Goal: Task Accomplishment & Management: Complete application form

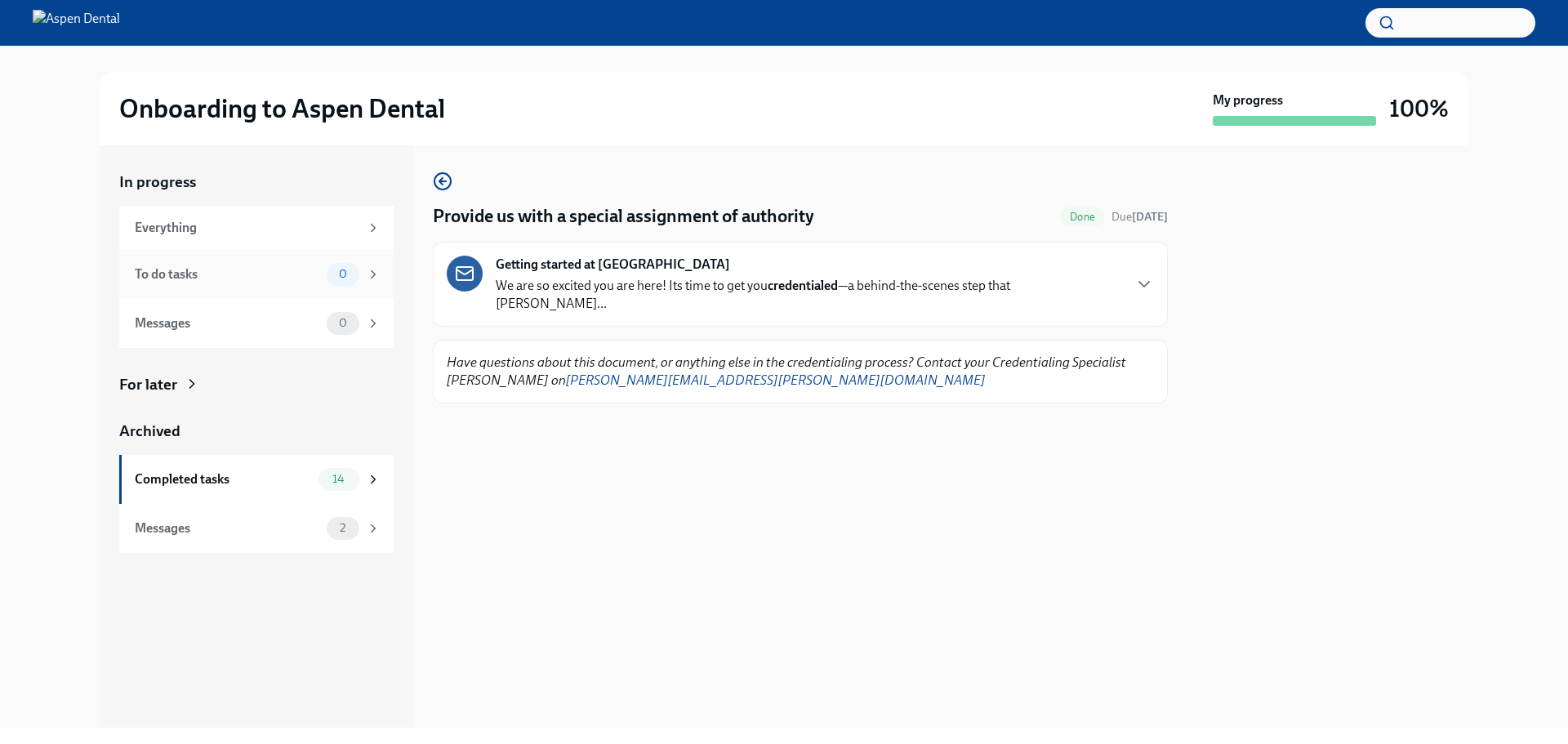
click at [292, 269] on div "To do tasks" at bounding box center [227, 274] width 186 height 18
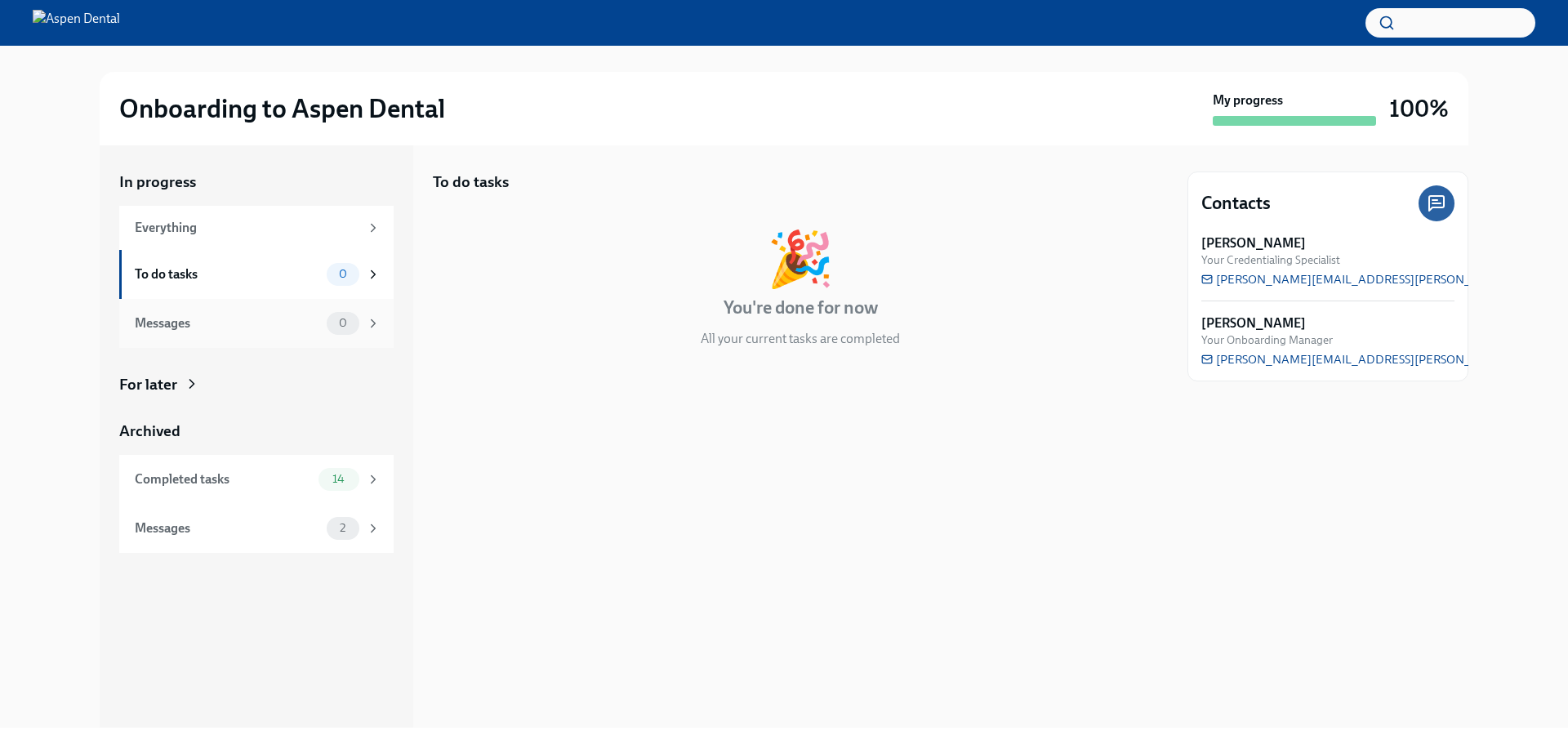
click at [299, 324] on div "Messages" at bounding box center [227, 323] width 186 height 18
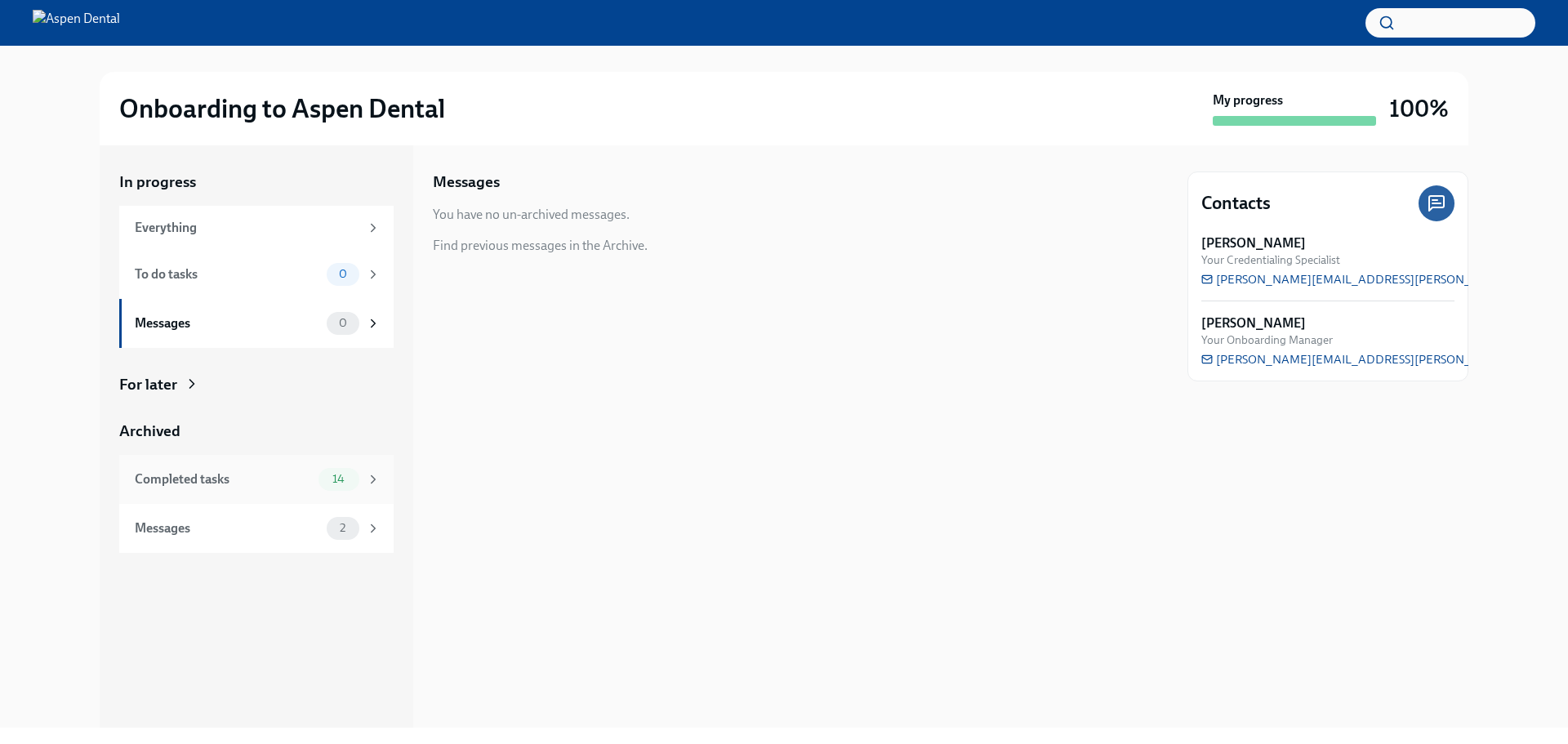
click at [213, 472] on div "Completed tasks" at bounding box center [223, 479] width 177 height 18
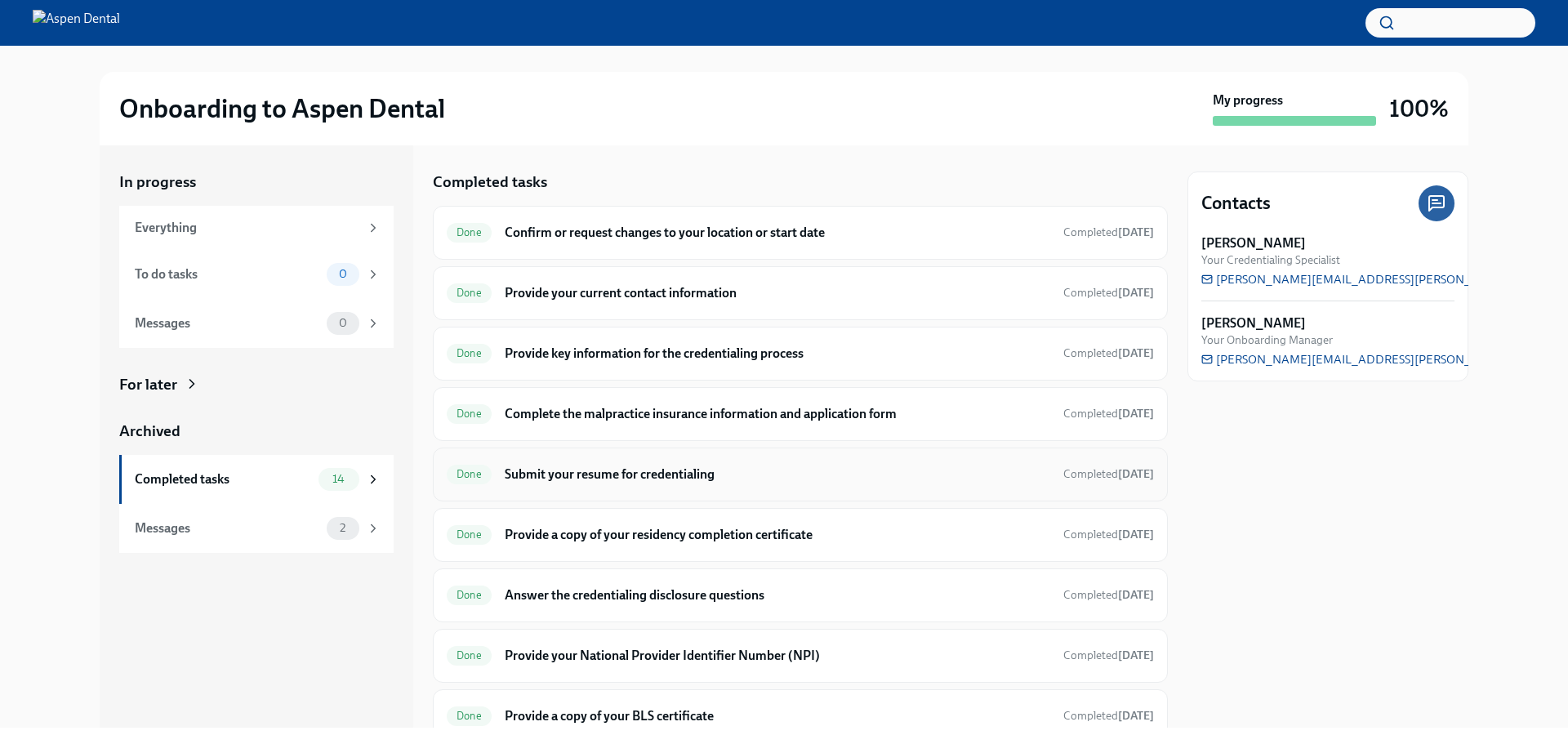
click at [725, 480] on h6 "Submit your resume for credentialing" at bounding box center [777, 475] width 546 height 18
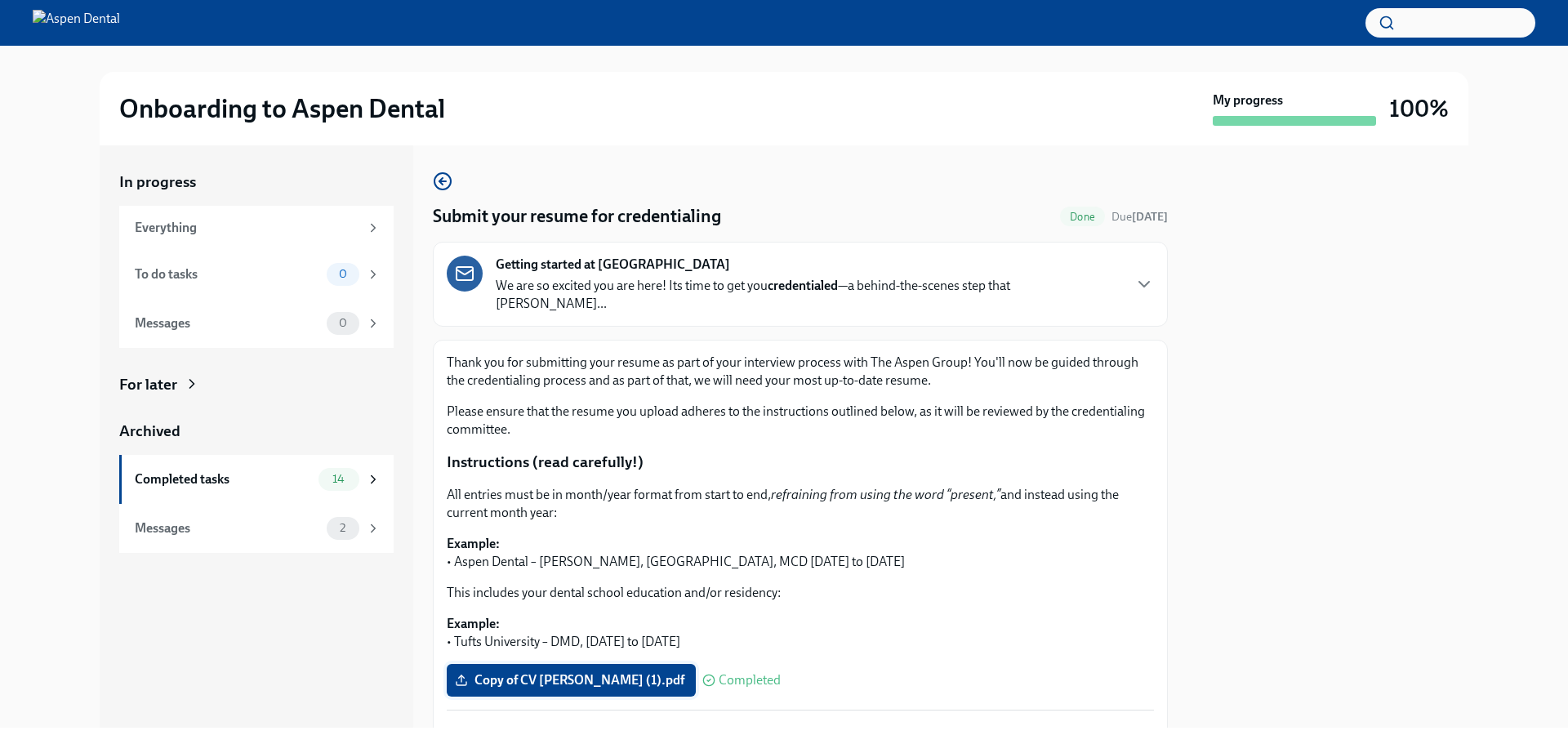
click at [603, 672] on span "Copy of CV [PERSON_NAME] (1).pdf" at bounding box center [571, 680] width 227 height 17
click at [0, 0] on input "Copy of CV [PERSON_NAME] (1).pdf" at bounding box center [0, 0] width 0 height 0
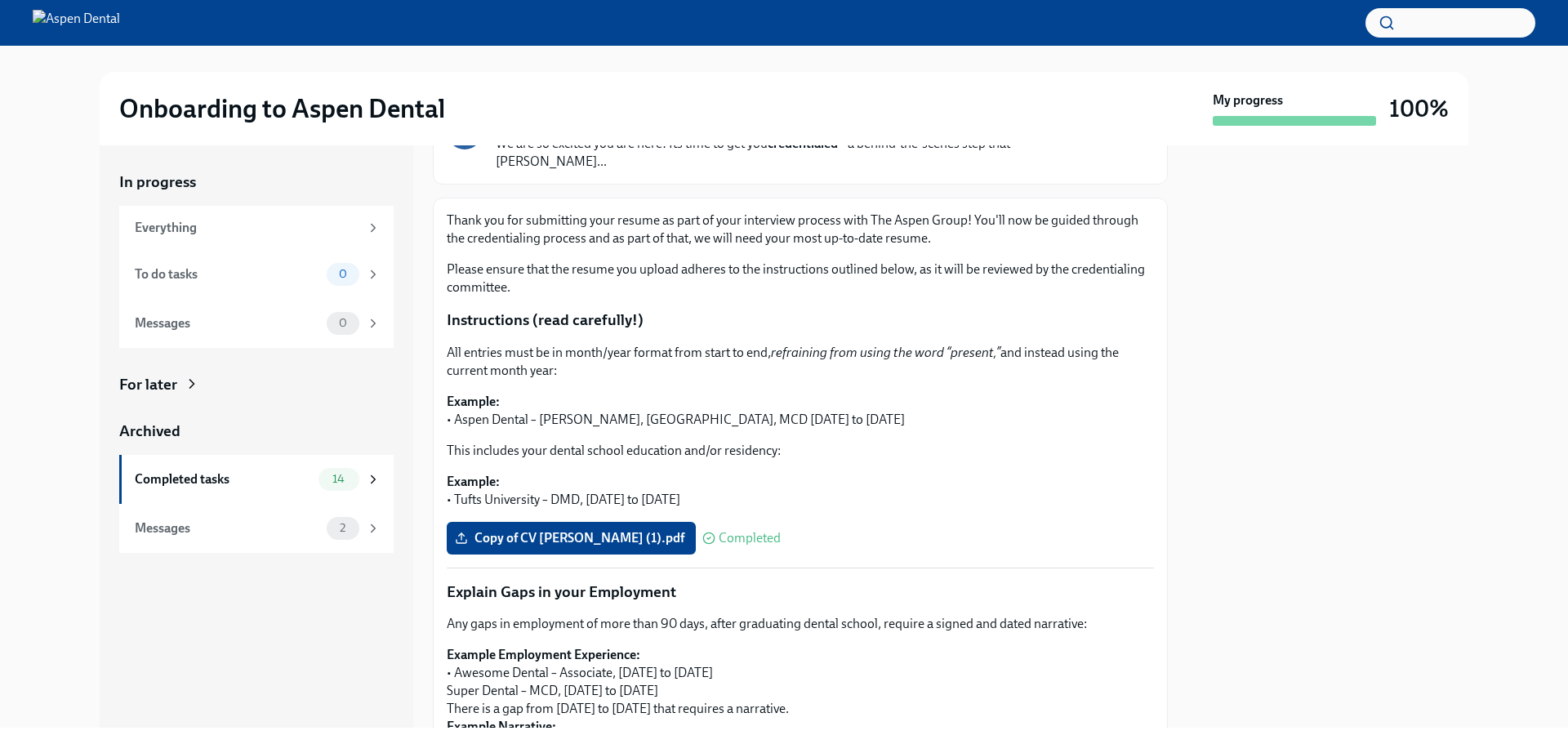
scroll to position [327, 0]
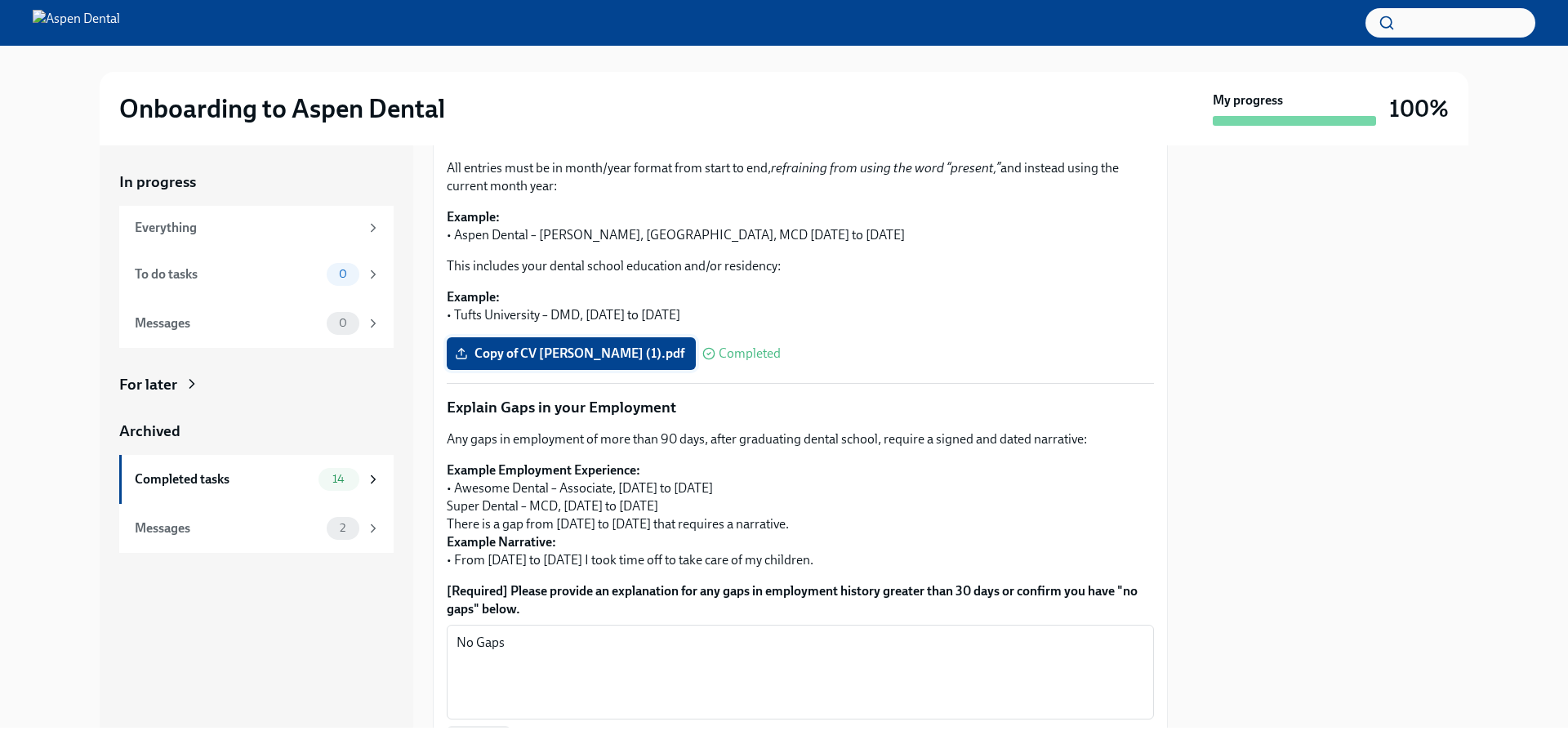
click at [601, 346] on span "Copy of CV [PERSON_NAME] (1).pdf" at bounding box center [571, 353] width 227 height 17
click at [0, 0] on input "Copy of CV [PERSON_NAME] (1).pdf" at bounding box center [0, 0] width 0 height 0
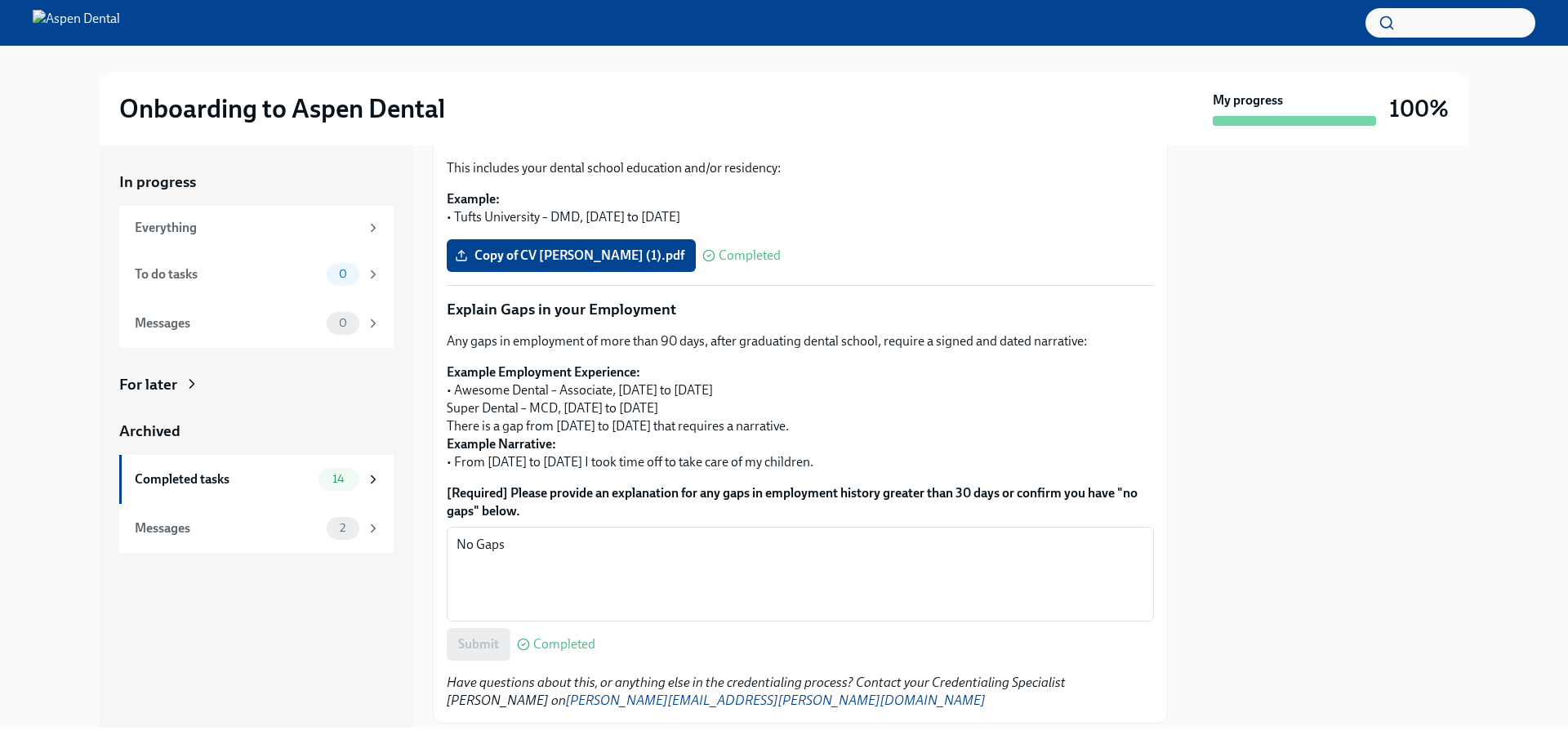
scroll to position [455, 0]
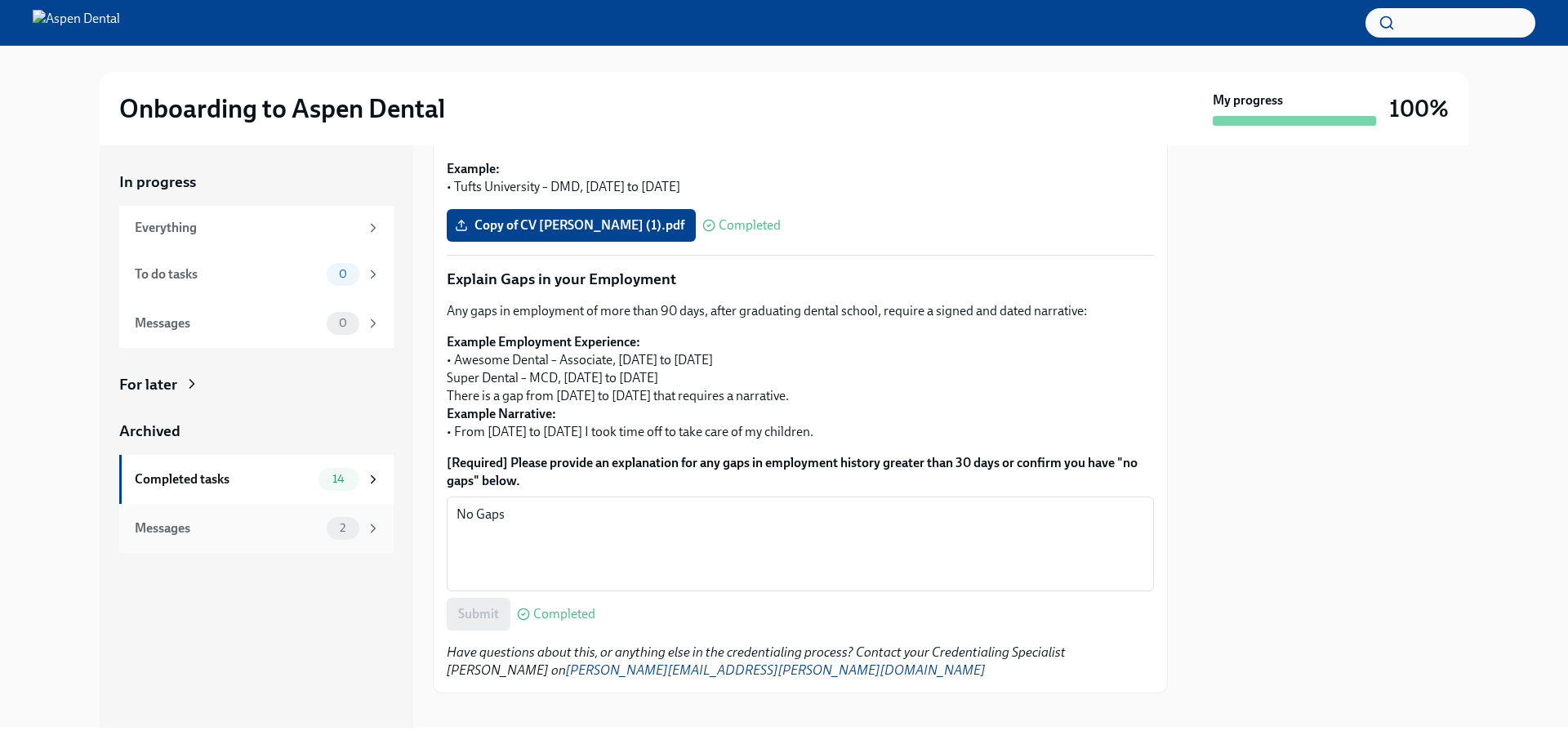
click at [241, 540] on div "Messages 2" at bounding box center [256, 528] width 274 height 49
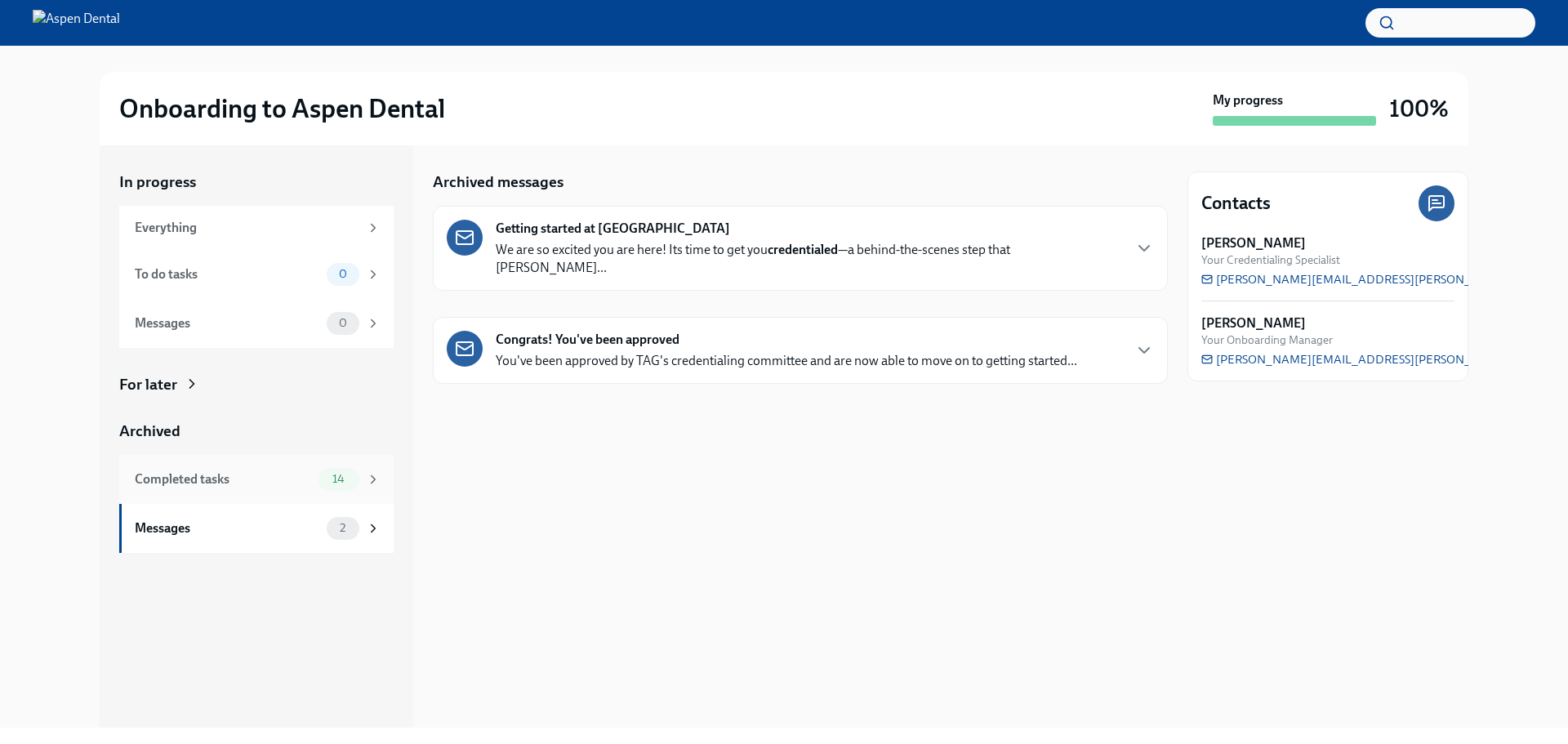
click at [268, 476] on div "Completed tasks" at bounding box center [223, 479] width 177 height 18
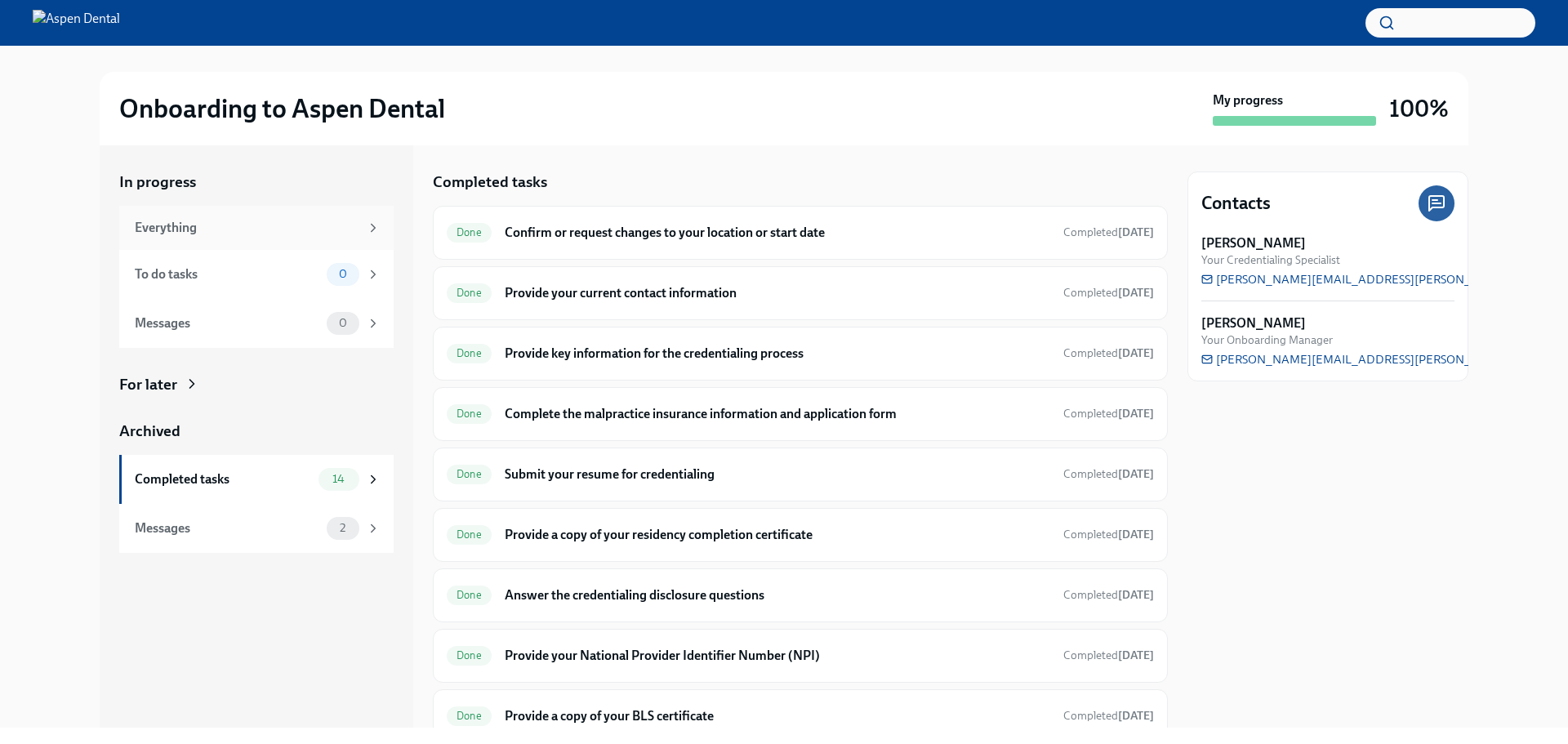
click at [344, 238] on div "Everything" at bounding box center [256, 227] width 274 height 44
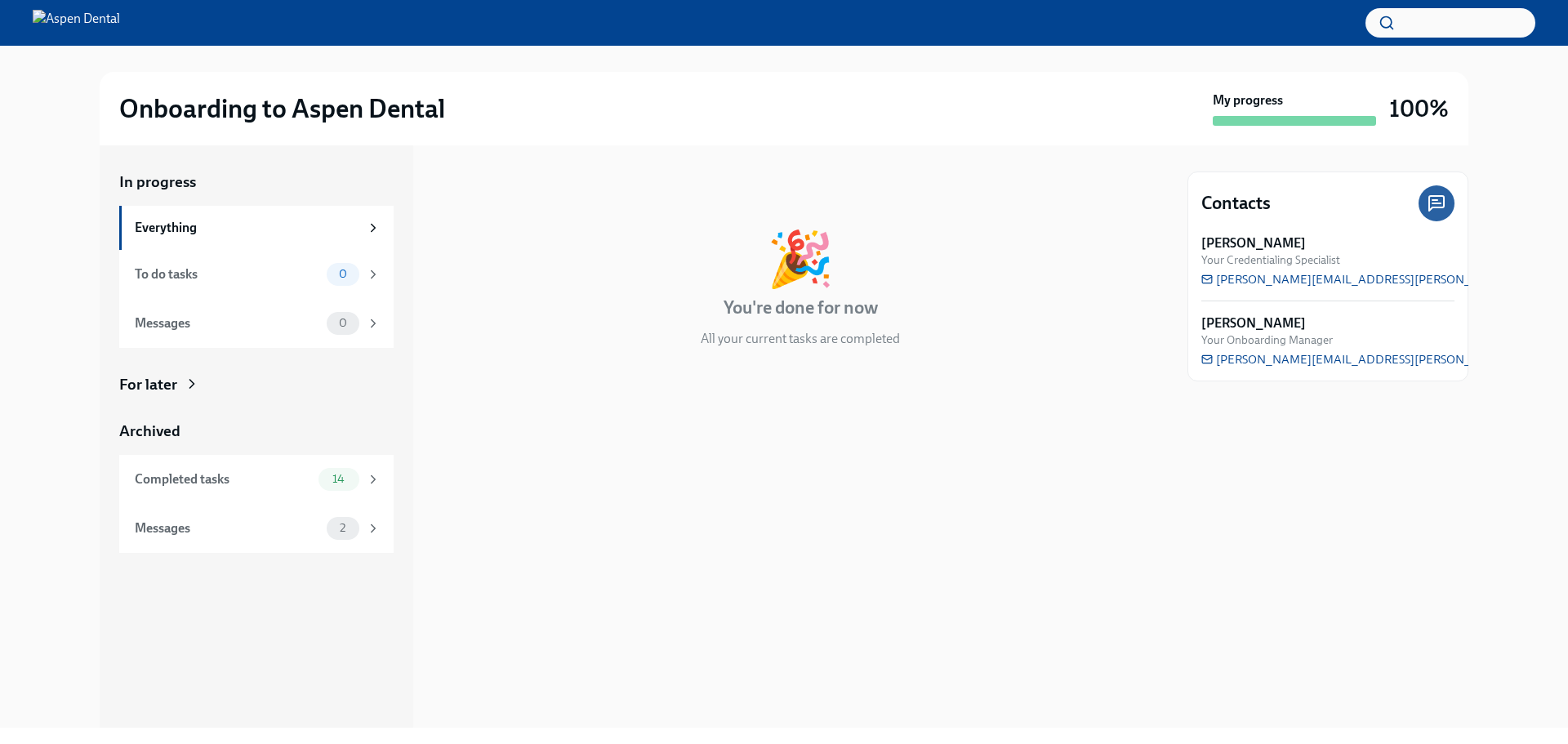
click at [120, 27] on img at bounding box center [75, 22] width 87 height 26
click at [120, 22] on img at bounding box center [75, 22] width 87 height 26
click at [226, 126] on div "Onboarding to Aspen Dental My progress 100%" at bounding box center [784, 108] width 1369 height 73
click at [148, 388] on div "For later" at bounding box center [147, 385] width 58 height 21
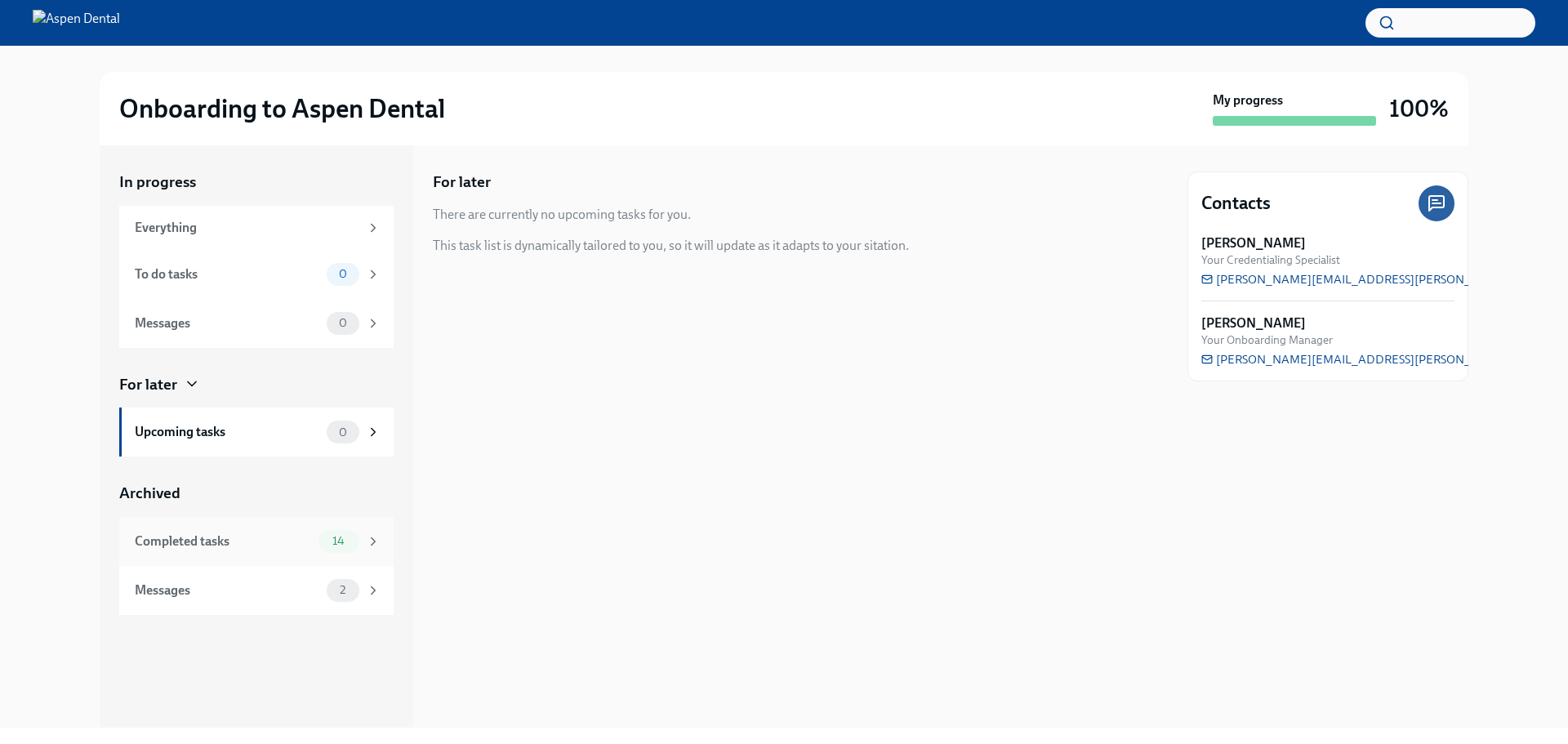
click at [244, 525] on div "Completed tasks 14" at bounding box center [256, 541] width 274 height 49
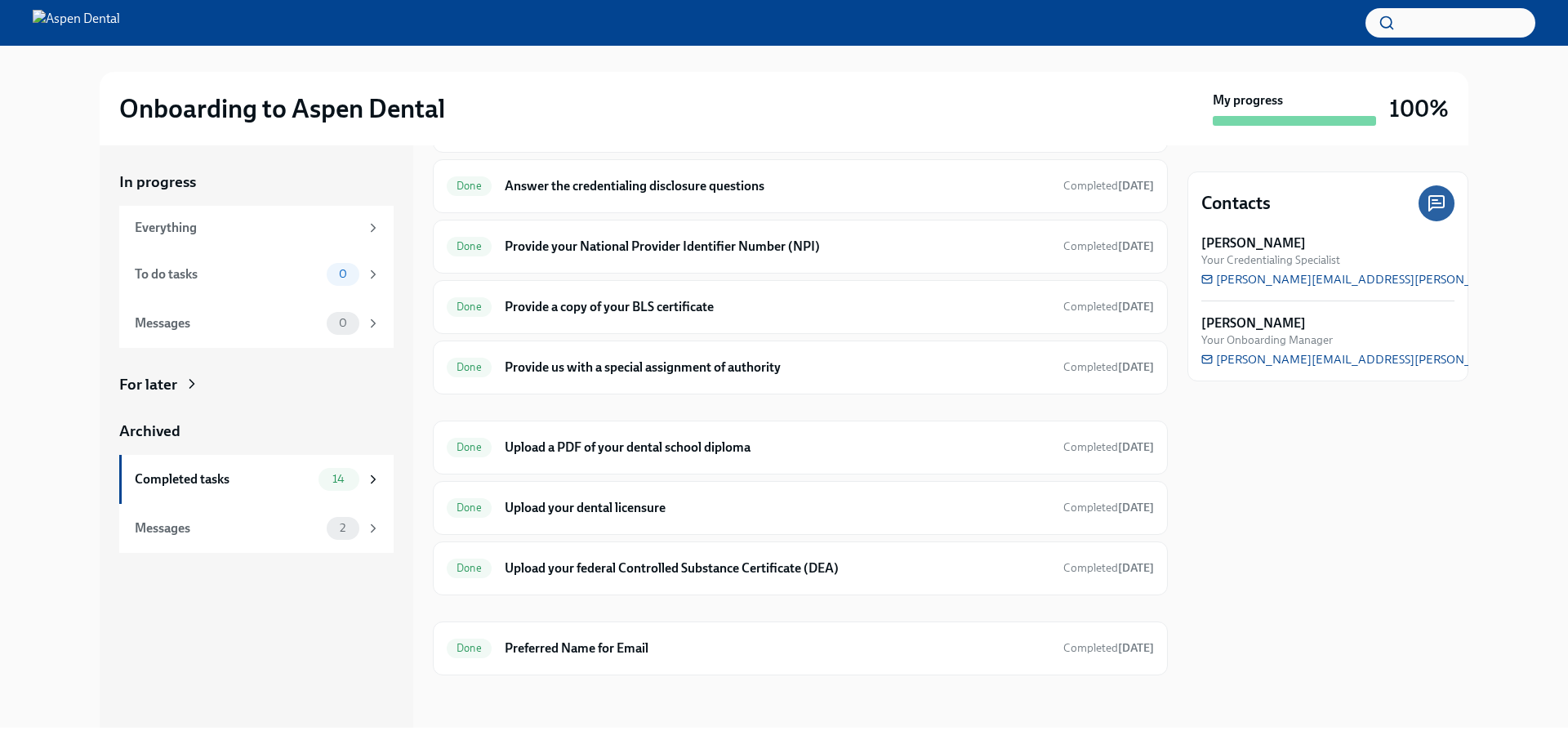
scroll to position [98, 0]
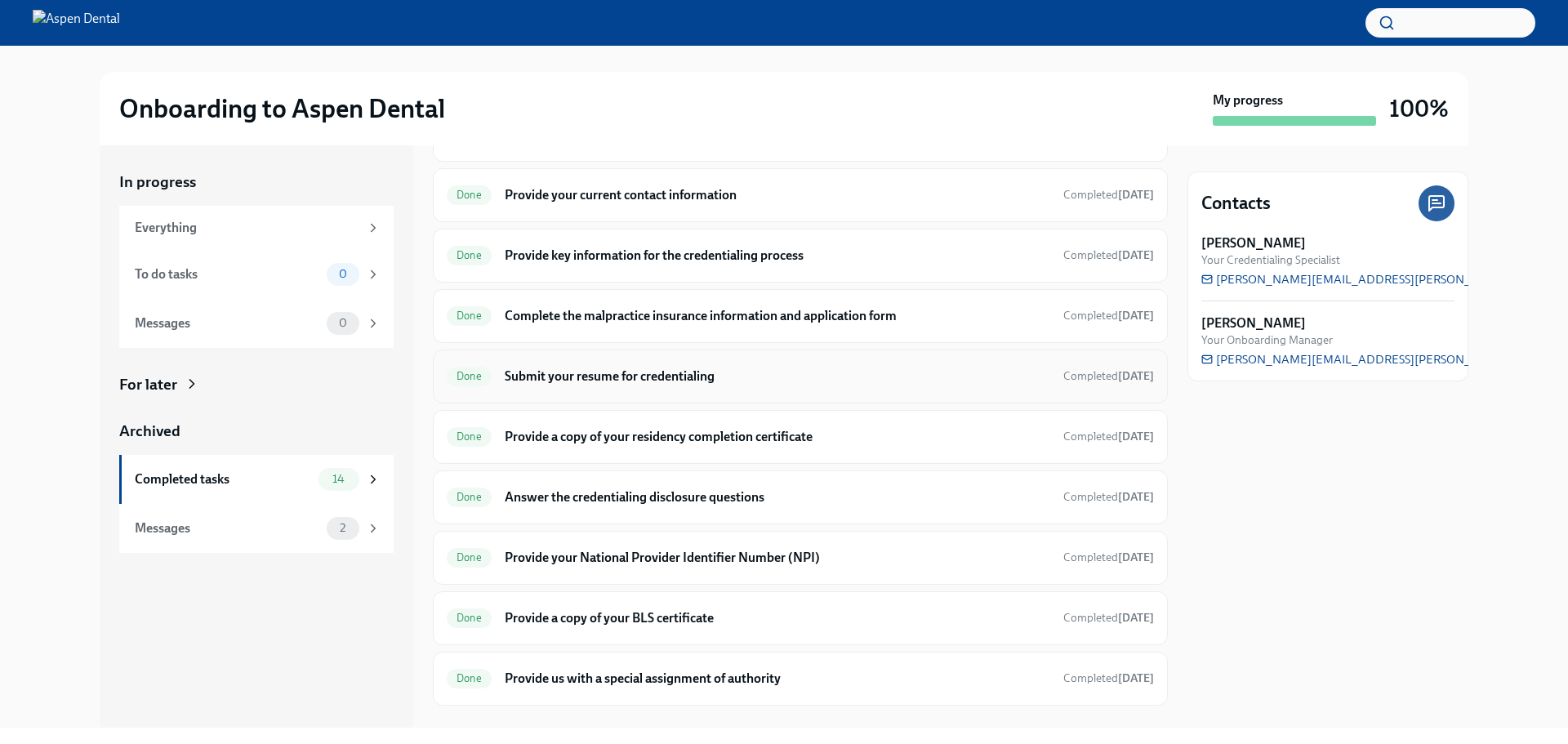
click at [760, 382] on h6 "Submit your resume for credentialing" at bounding box center [777, 376] width 546 height 18
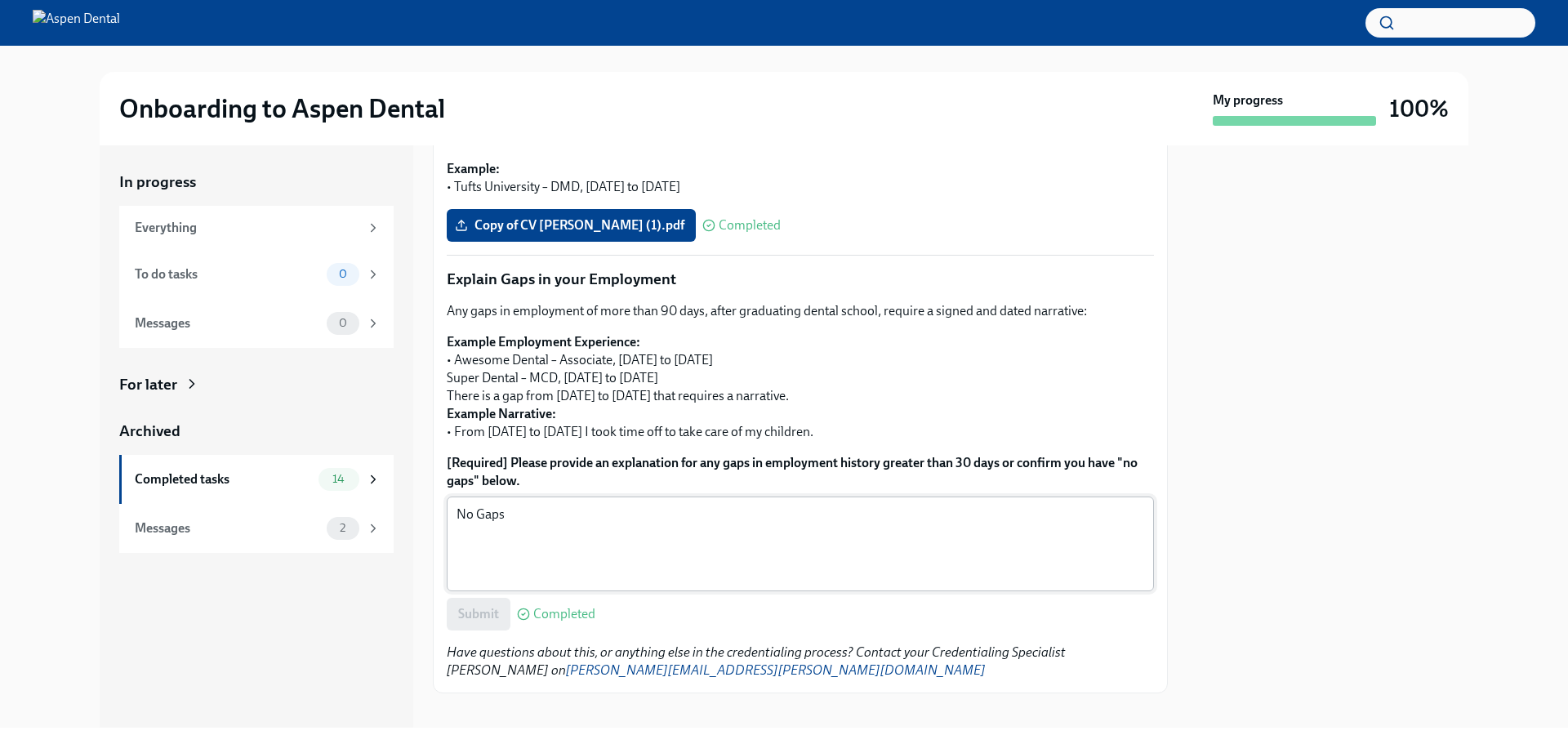
scroll to position [47, 0]
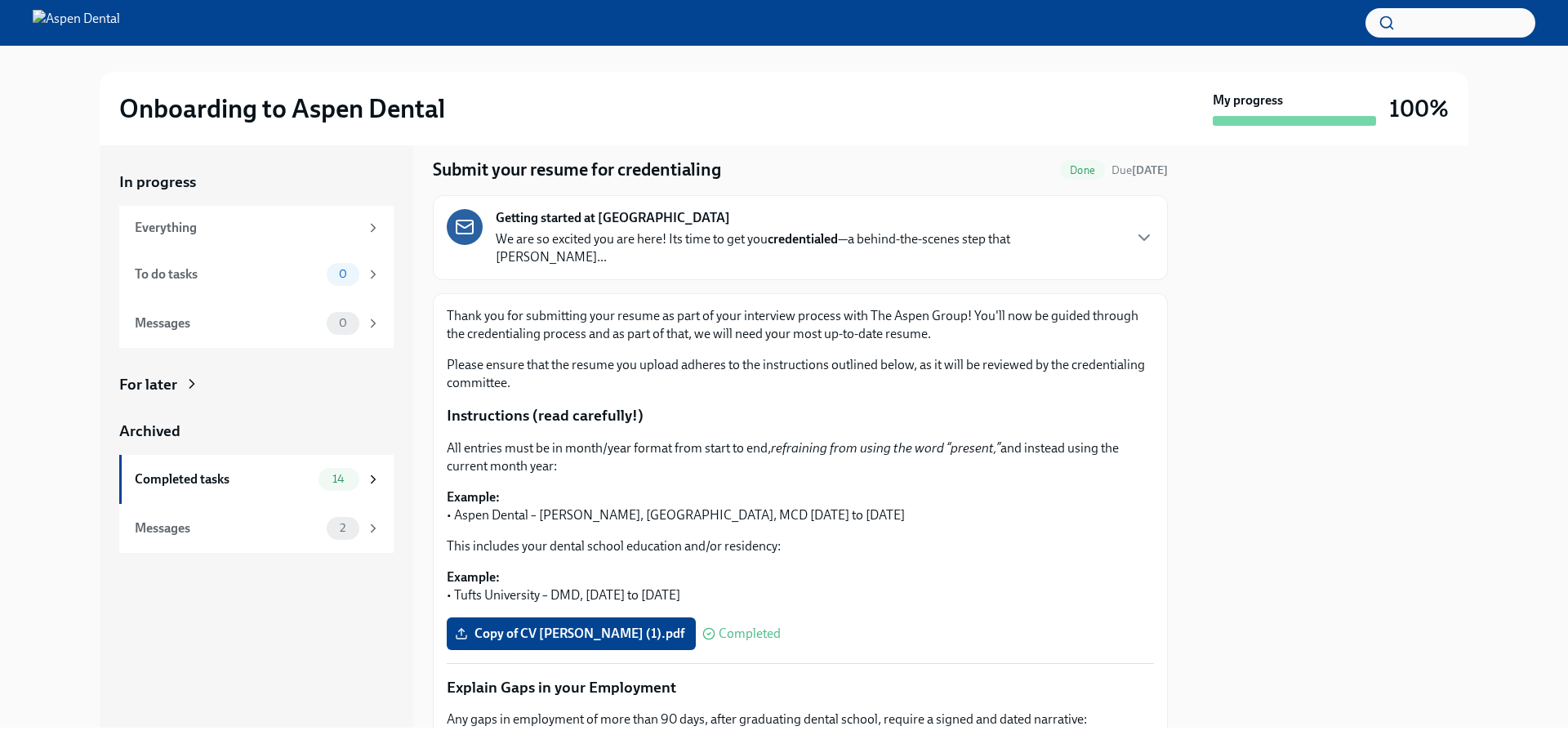
click at [1045, 222] on div "Getting started at Aspen Dental We are so excited you are here! Its time to get…" at bounding box center [808, 237] width 626 height 58
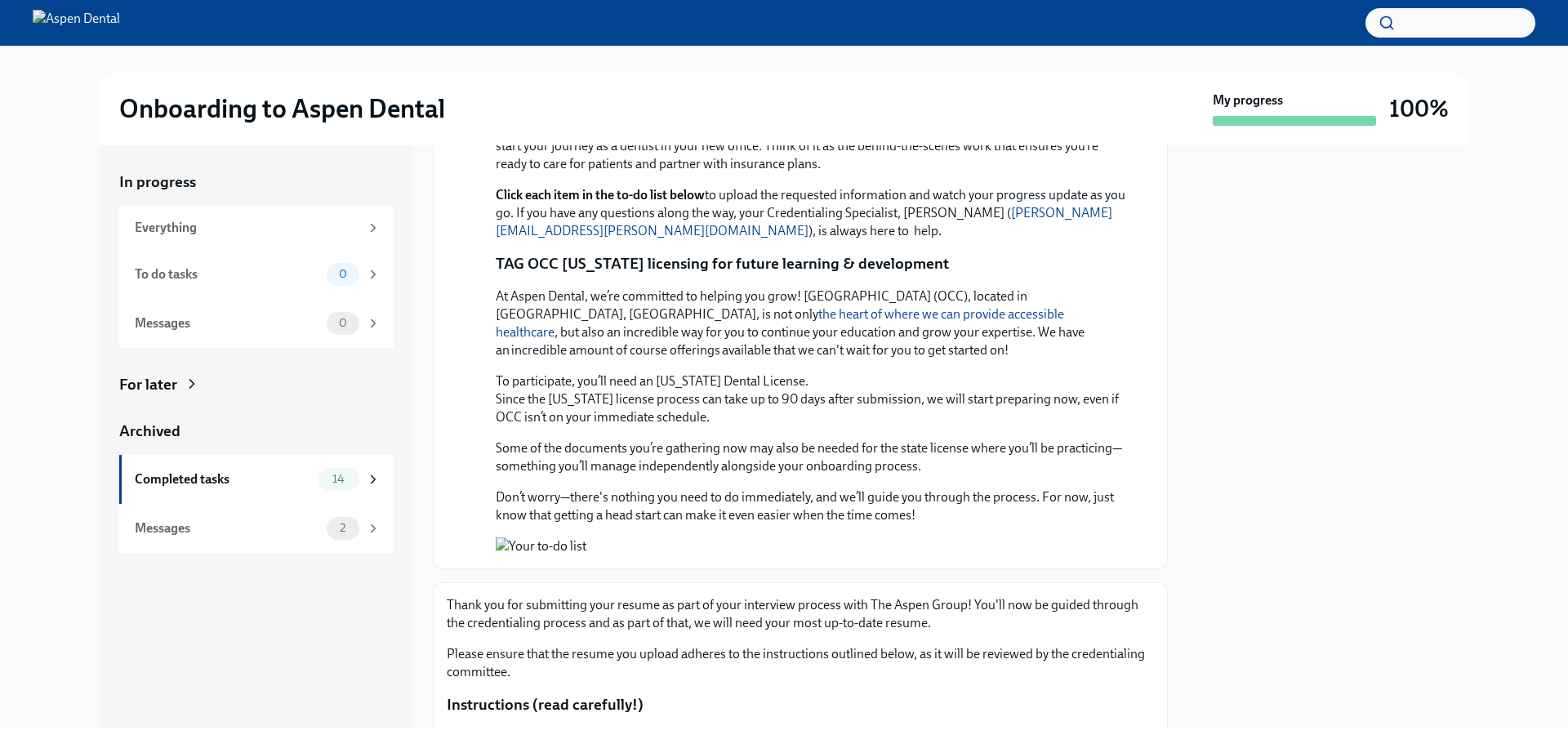
scroll to position [945, 0]
